Goal: Register for event/course

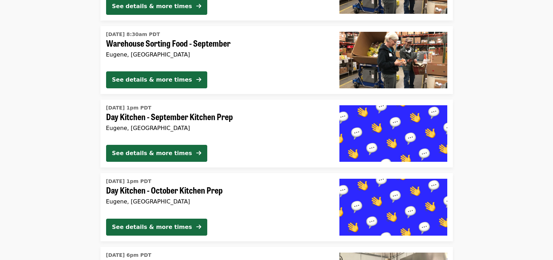
scroll to position [1691, 0]
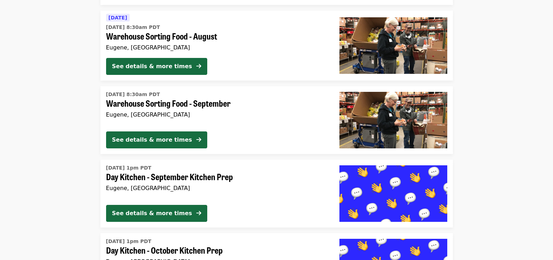
click at [153, 135] on div "See details & more times" at bounding box center [152, 139] width 80 height 8
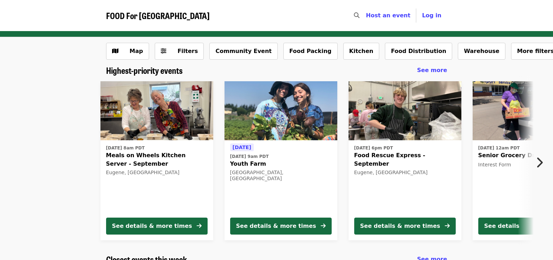
click at [541, 161] on icon "chevron-right icon" at bounding box center [539, 162] width 7 height 13
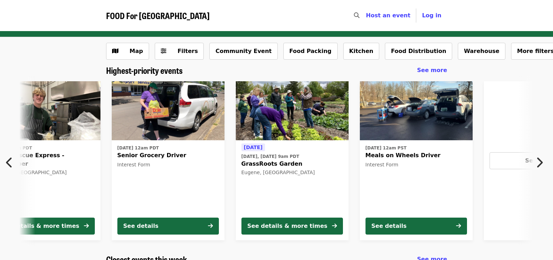
scroll to position [0, 379]
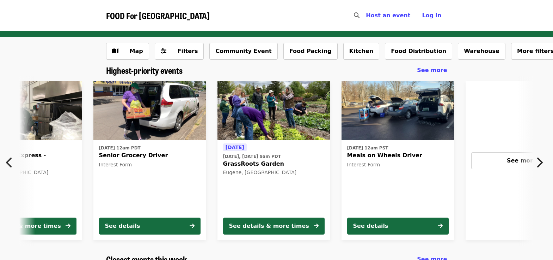
click at [8, 159] on icon "chevron-left icon" at bounding box center [9, 162] width 7 height 13
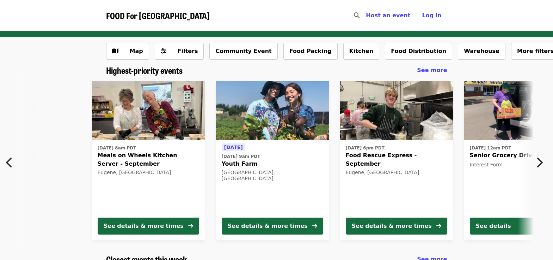
scroll to position [0, 7]
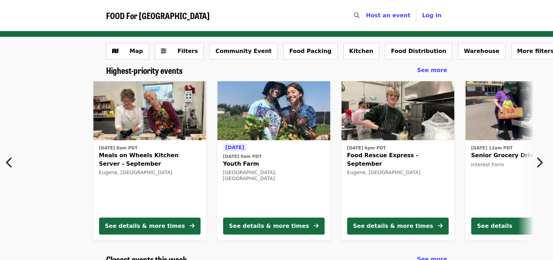
click at [10, 159] on icon "chevron-left icon" at bounding box center [9, 162] width 7 height 13
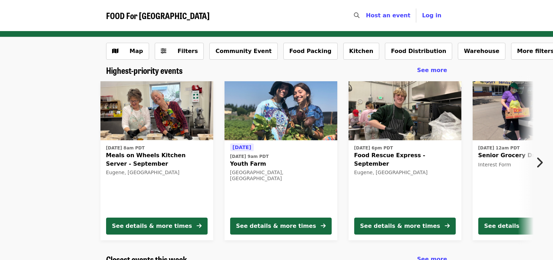
click at [540, 162] on icon "chevron-right icon" at bounding box center [539, 162] width 7 height 13
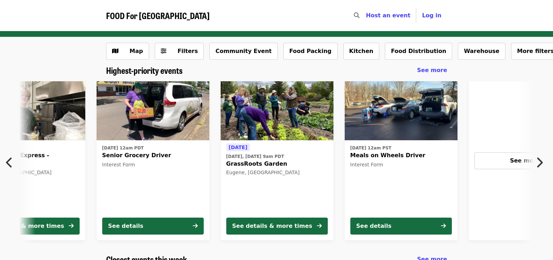
scroll to position [0, 379]
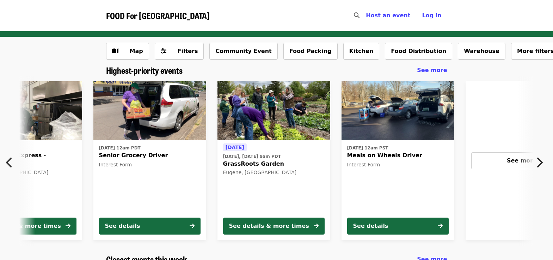
click at [10, 160] on icon "chevron-left icon" at bounding box center [9, 162] width 7 height 13
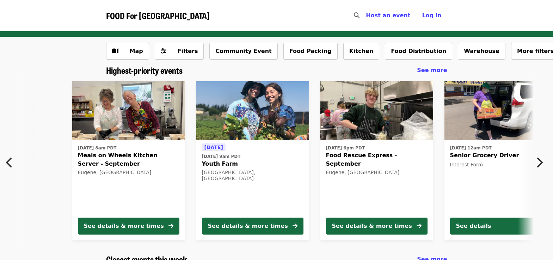
scroll to position [0, 7]
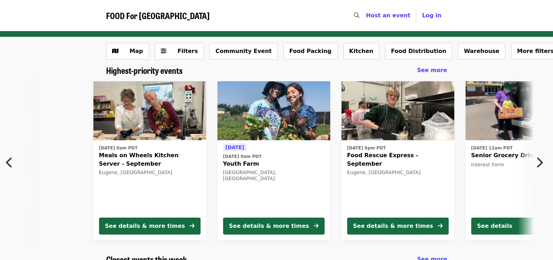
click at [542, 163] on icon "chevron-right icon" at bounding box center [539, 162] width 7 height 13
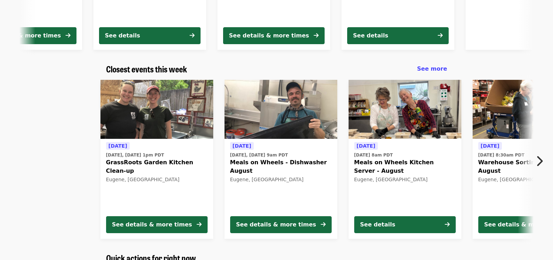
scroll to position [148, 0]
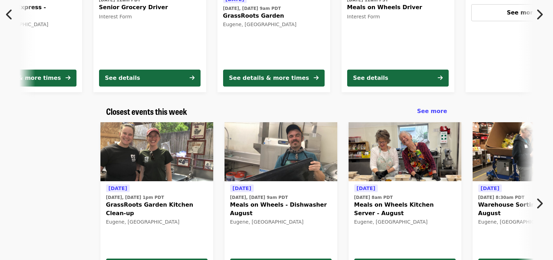
click at [8, 15] on icon "chevron-left icon" at bounding box center [9, 14] width 7 height 13
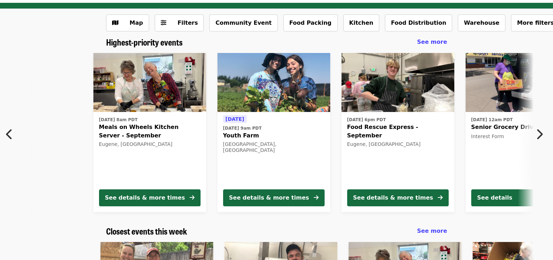
scroll to position [0, 0]
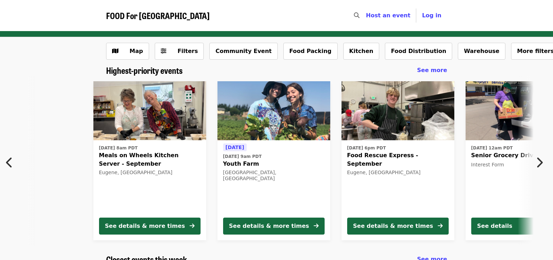
click at [540, 161] on icon "chevron-right icon" at bounding box center [539, 162] width 7 height 13
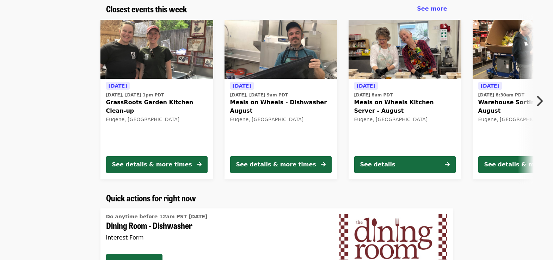
scroll to position [261, 0]
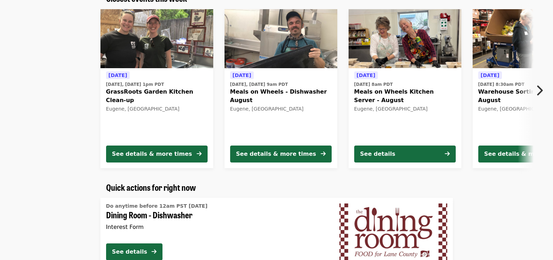
click at [538, 87] on icon "chevron-right icon" at bounding box center [539, 90] width 7 height 13
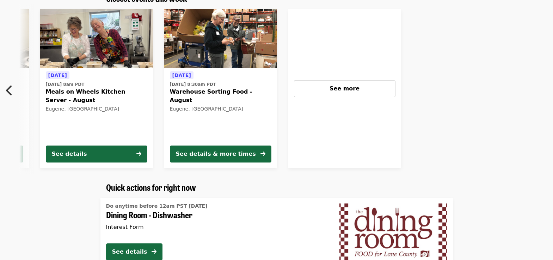
scroll to position [0, 318]
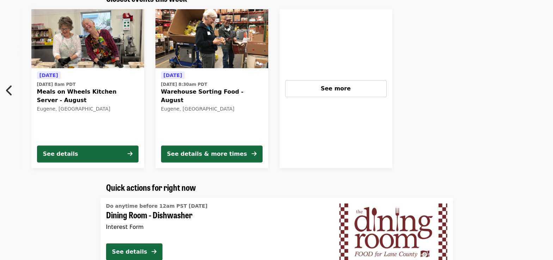
click at [11, 87] on icon "chevron-left icon" at bounding box center [9, 90] width 7 height 13
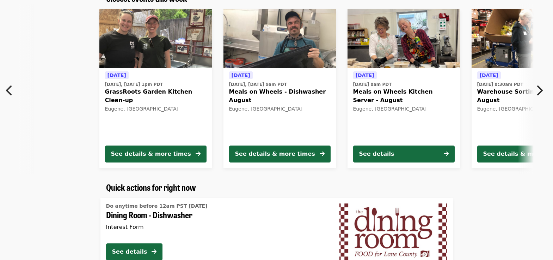
scroll to position [0, 0]
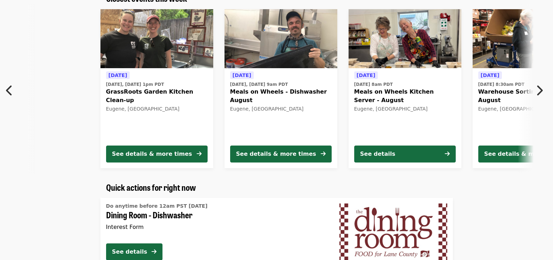
click at [11, 87] on div "Today Today, Aug 26 @ 1pm PDT GrassRoots Garden Kitchen Clean-up Eugene, OR See…" at bounding box center [276, 89] width 553 height 170
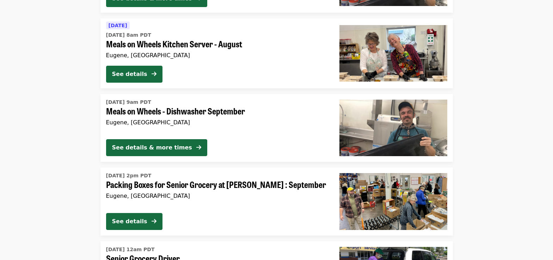
scroll to position [1338, 0]
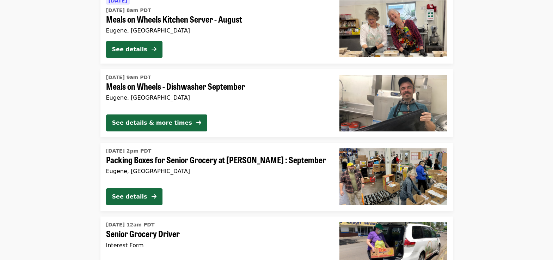
click at [133, 194] on div "See details" at bounding box center [129, 196] width 35 height 8
